Goal: Information Seeking & Learning: Learn about a topic

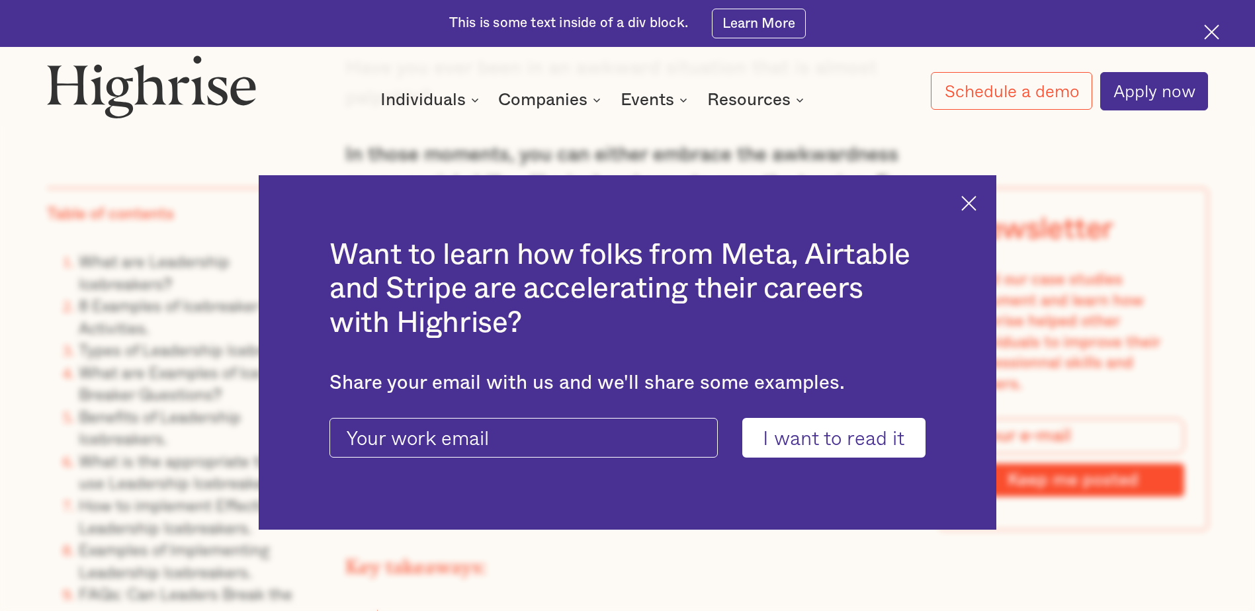
scroll to position [1323, 0]
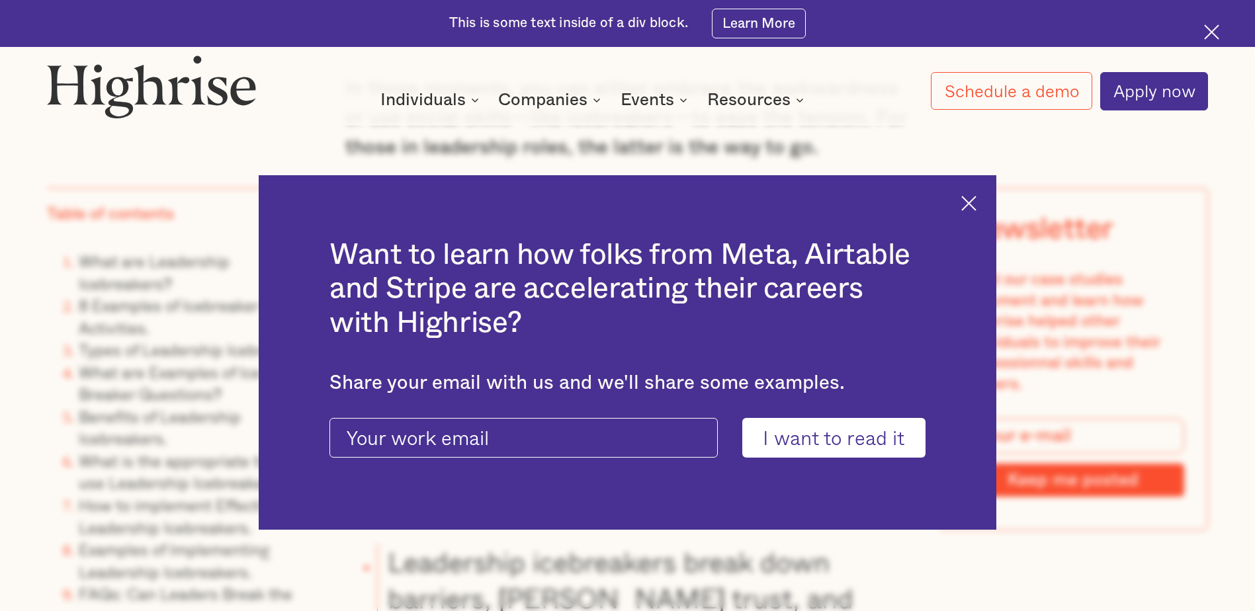
click at [977, 207] on img at bounding box center [968, 203] width 15 height 15
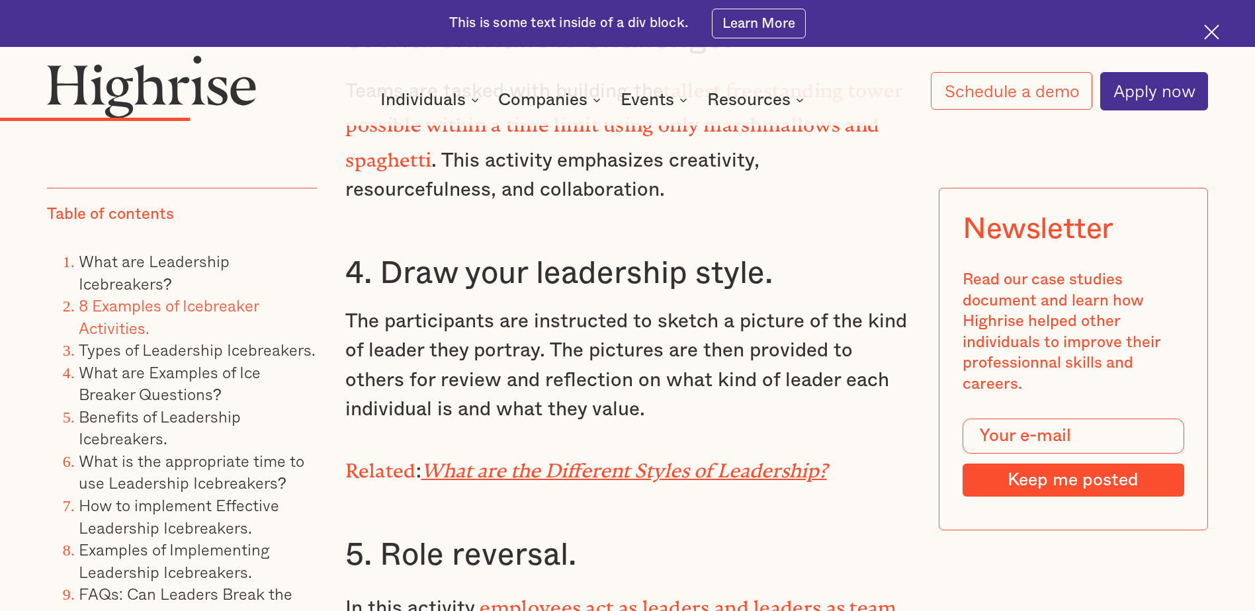
scroll to position [4631, 0]
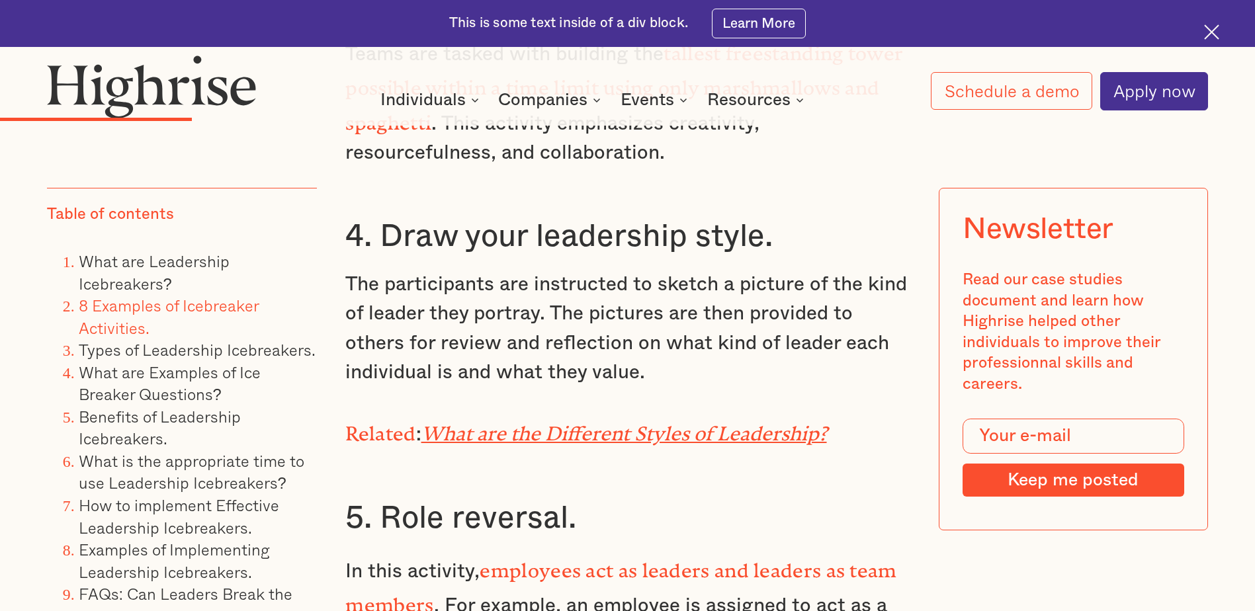
click at [582, 423] on em "What are the Different Styles of Leadership?" at bounding box center [624, 429] width 406 height 13
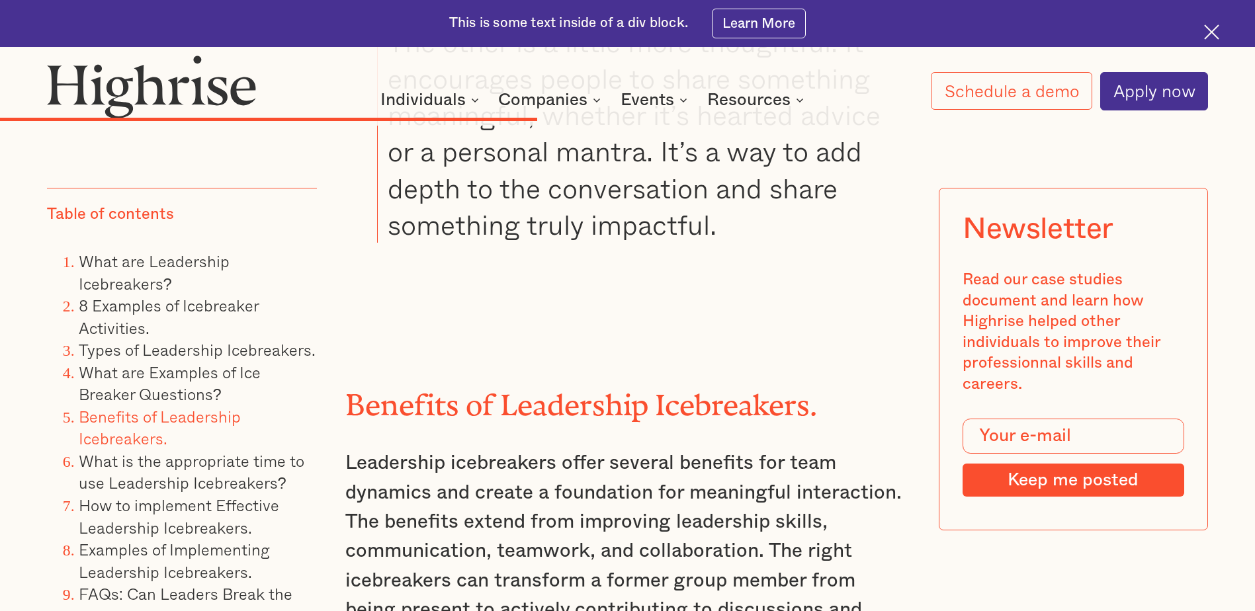
scroll to position [10123, 0]
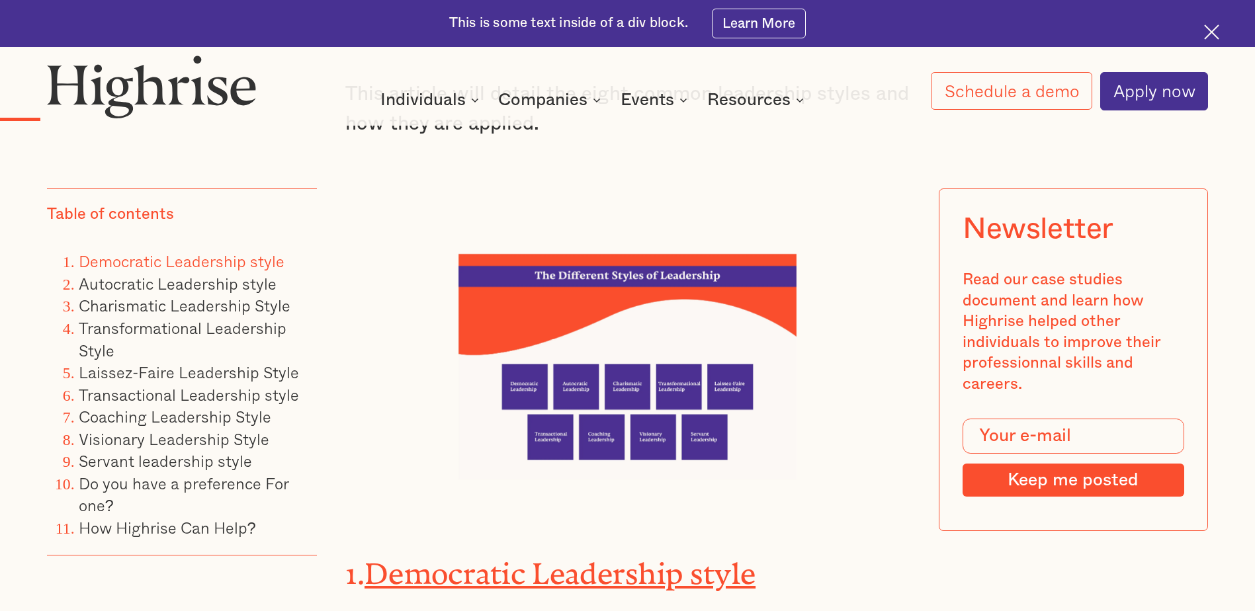
scroll to position [1853, 0]
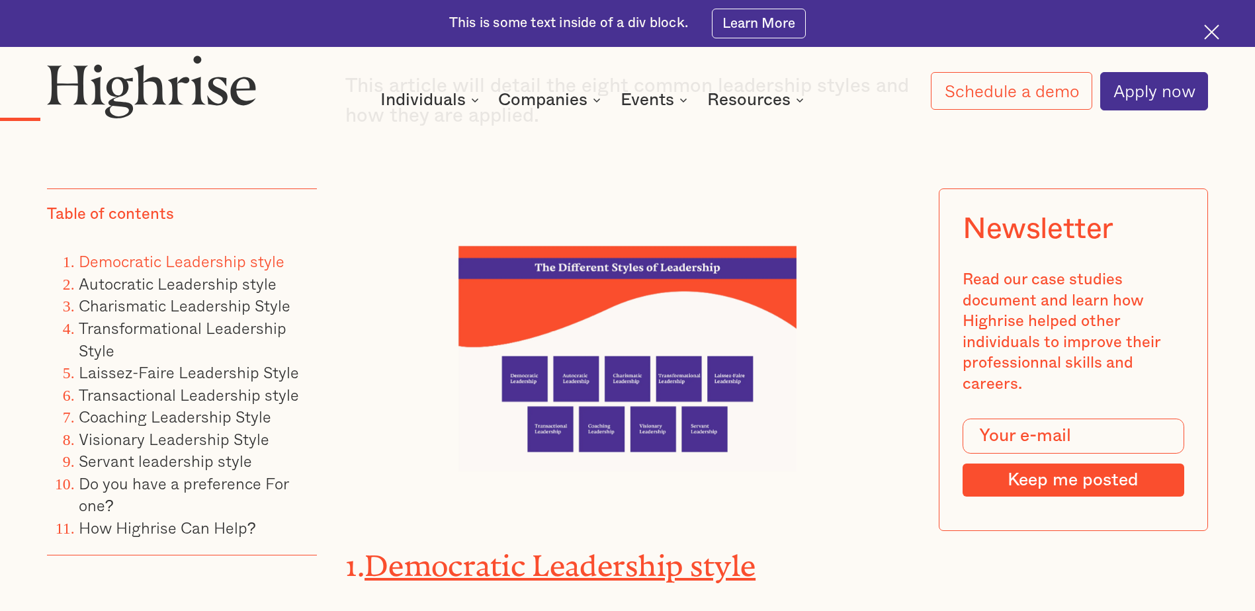
click at [654, 397] on img at bounding box center [628, 359] width 338 height 226
